Goal: Task Accomplishment & Management: Use online tool/utility

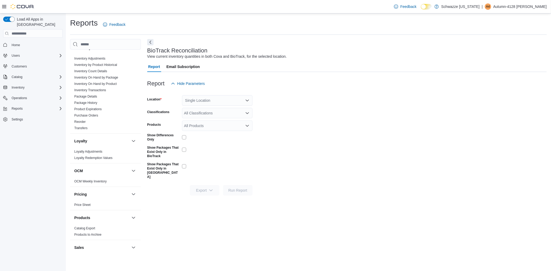
scroll to position [205, 0]
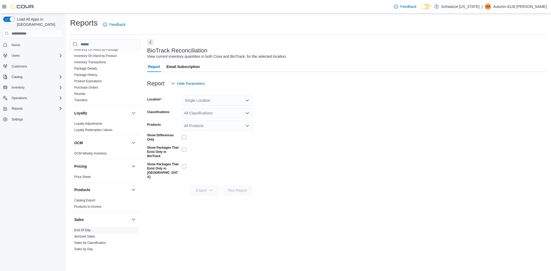
click at [83, 231] on span "End Of Day" at bounding box center [82, 230] width 16 height 4
click at [83, 231] on link "End Of Day" at bounding box center [82, 230] width 16 height 4
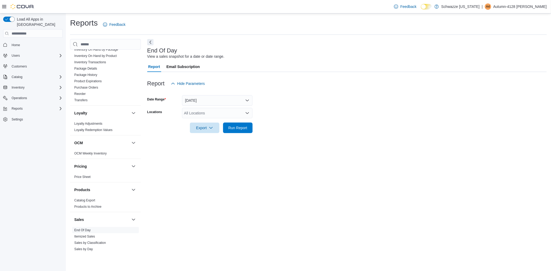
click at [248, 109] on div "All Locations" at bounding box center [217, 113] width 71 height 11
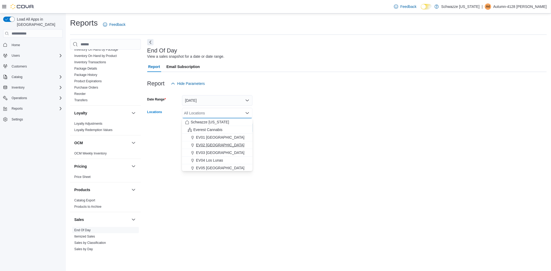
scroll to position [29, 0]
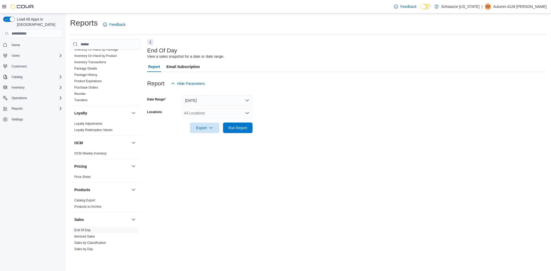
click at [218, 171] on div "End Of Day View a sales snapshot for a date or date range. Report Email Subscri…" at bounding box center [347, 146] width 400 height 214
click at [247, 112] on icon "Open list of options" at bounding box center [247, 113] width 4 height 4
